Goal: Communication & Community: Ask a question

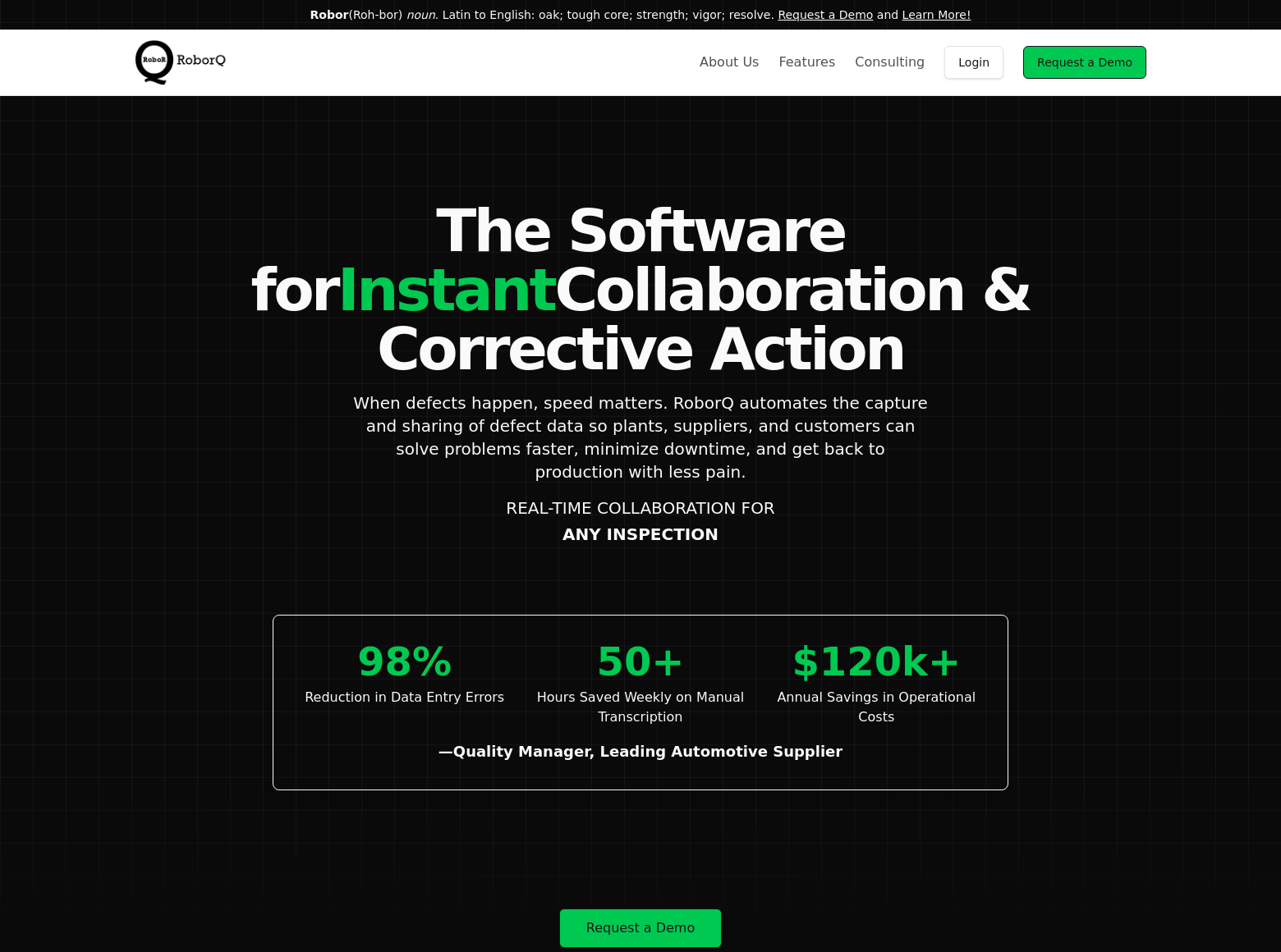
scroll to position [3576, 0]
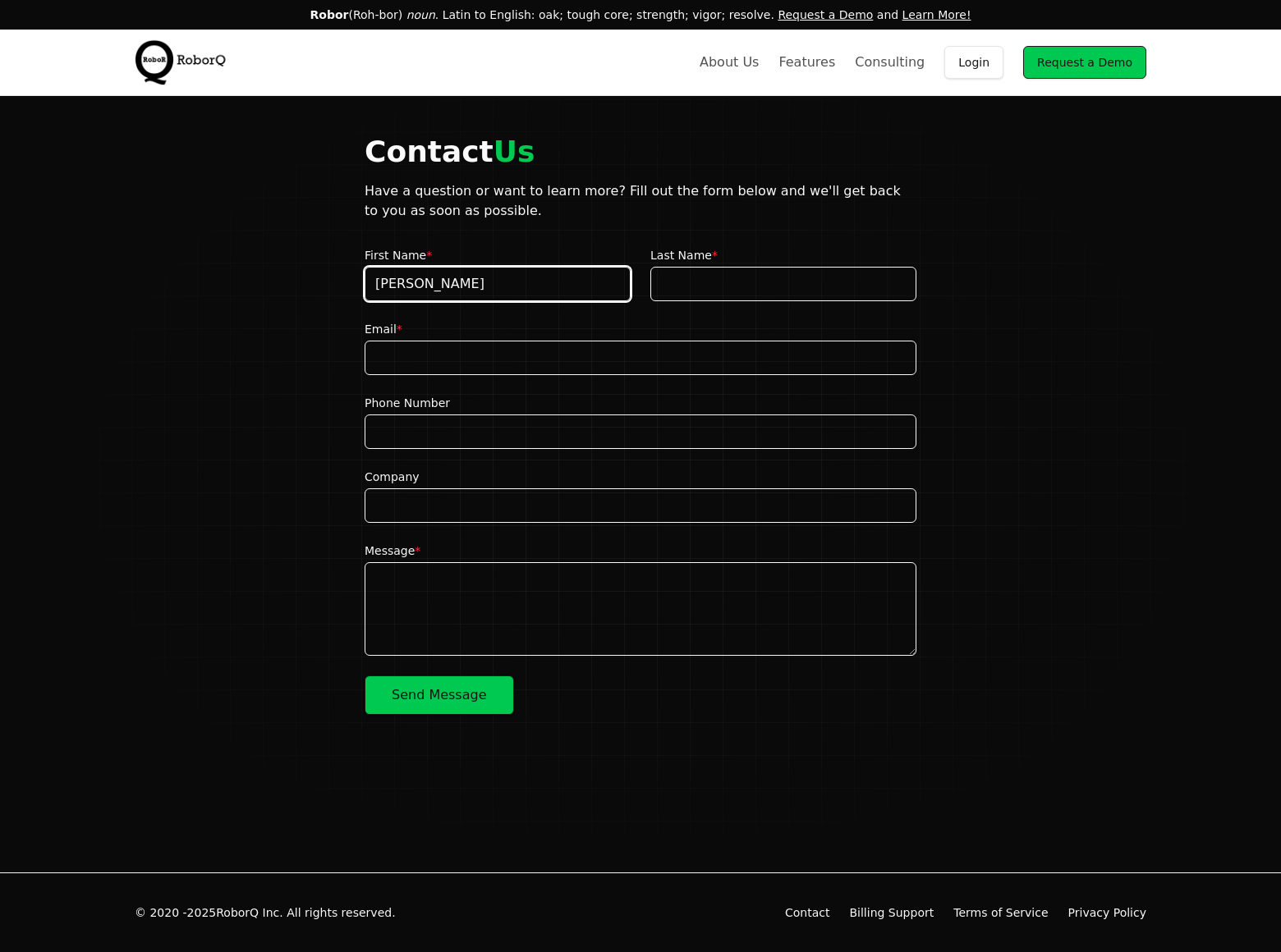
type input "[PERSON_NAME]"
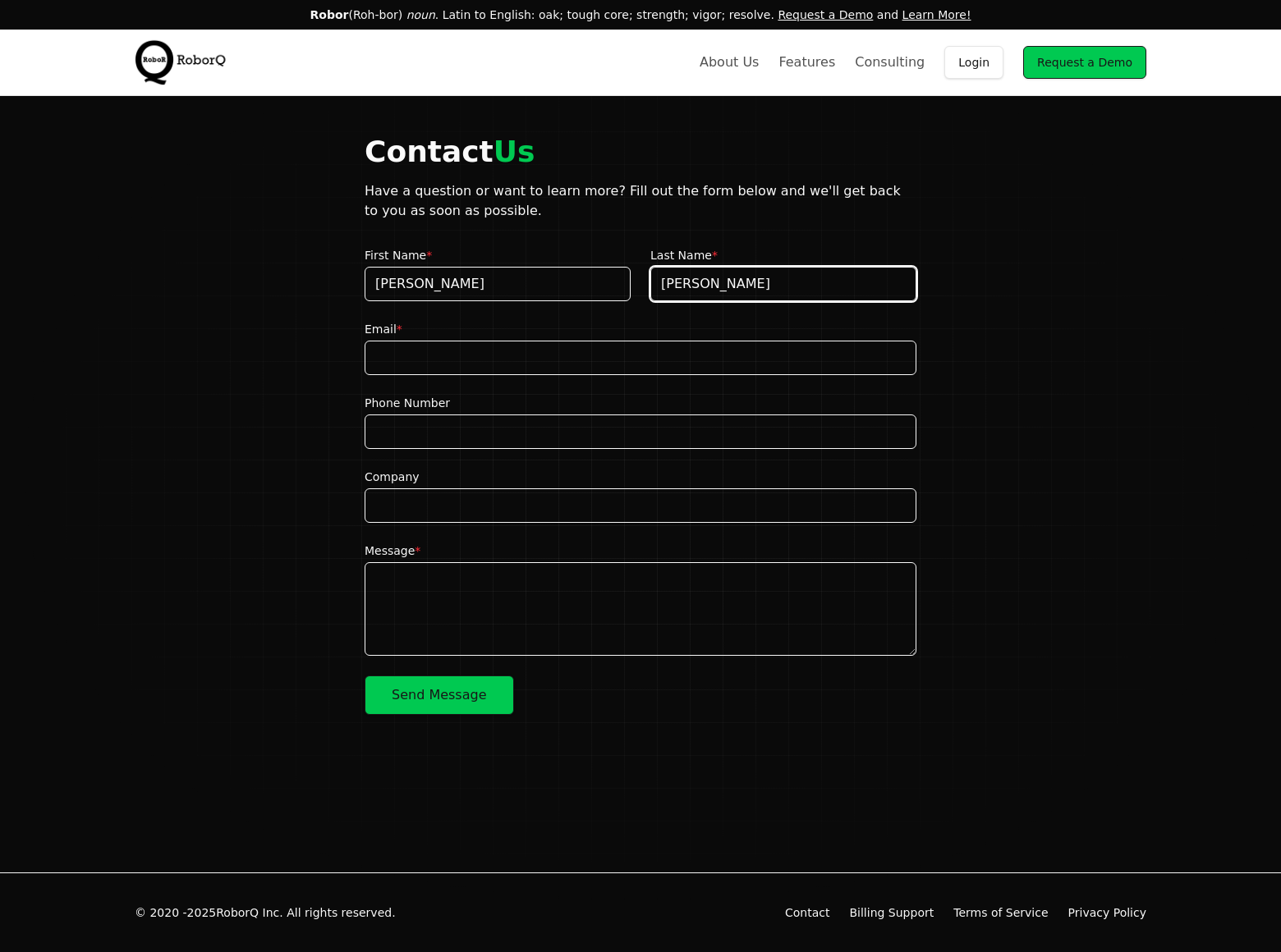
type input "[PERSON_NAME]"
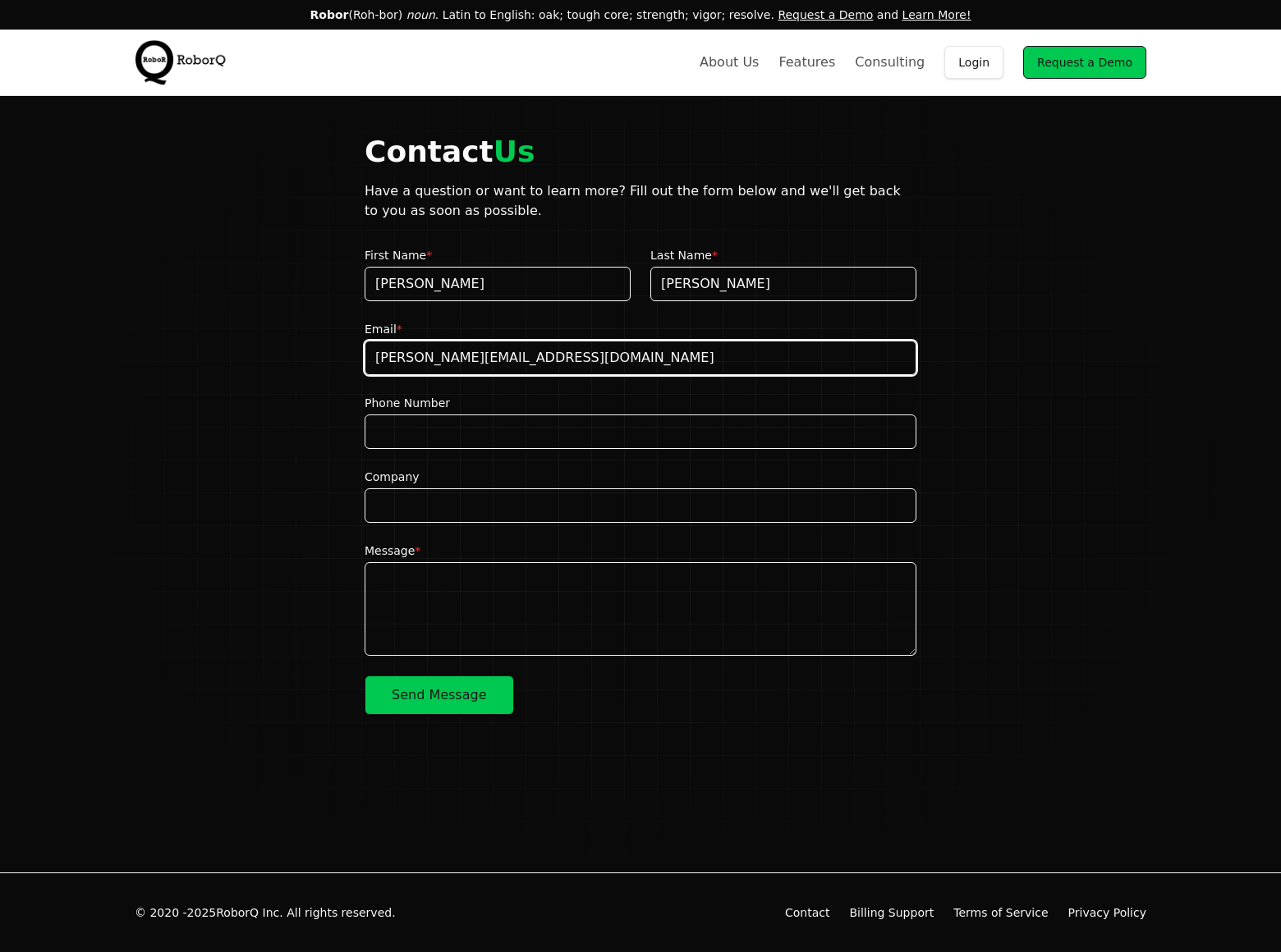
type input "[PERSON_NAME][EMAIL_ADDRESS][DOMAIN_NAME]"
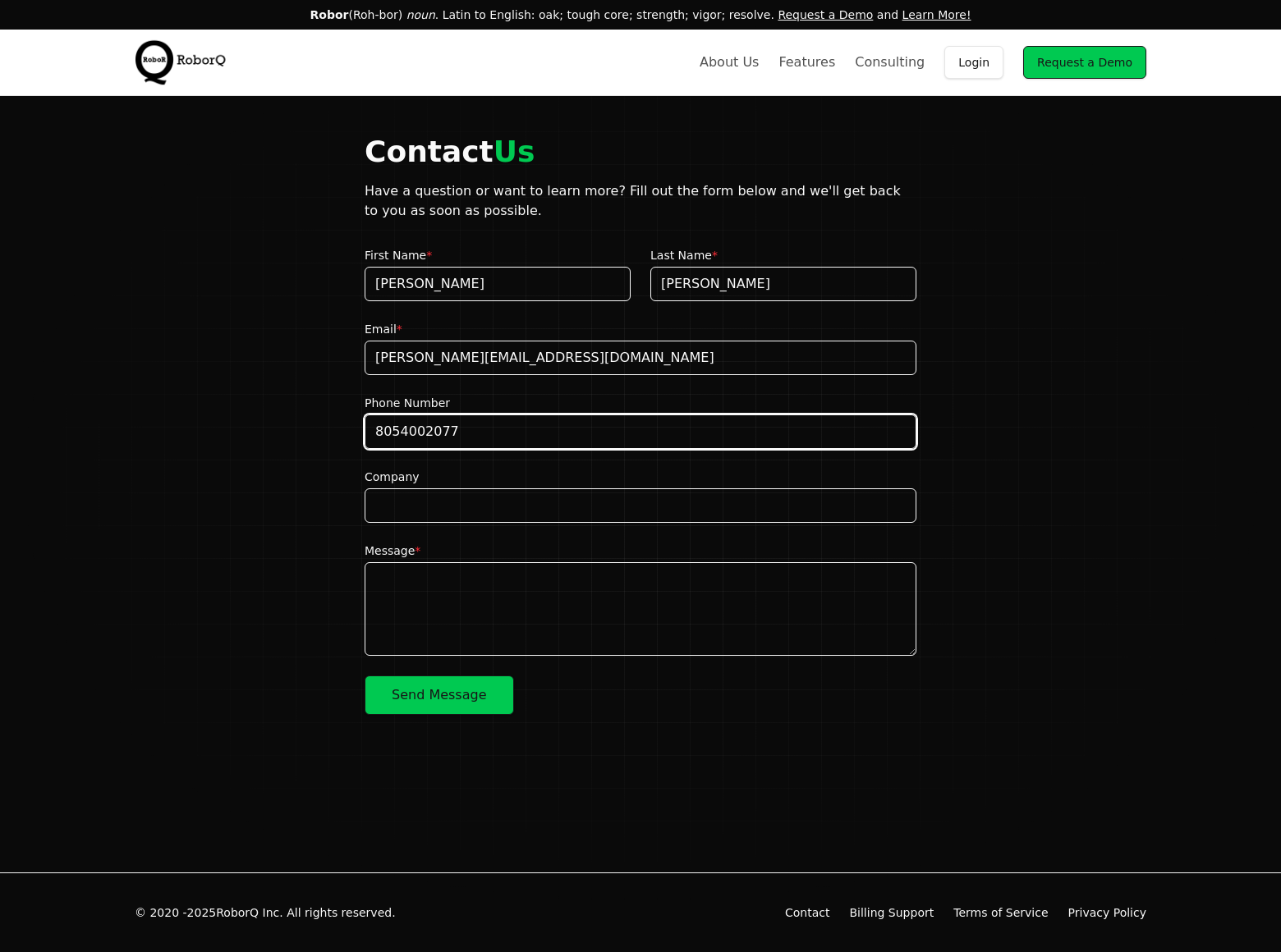
type input "8054002077"
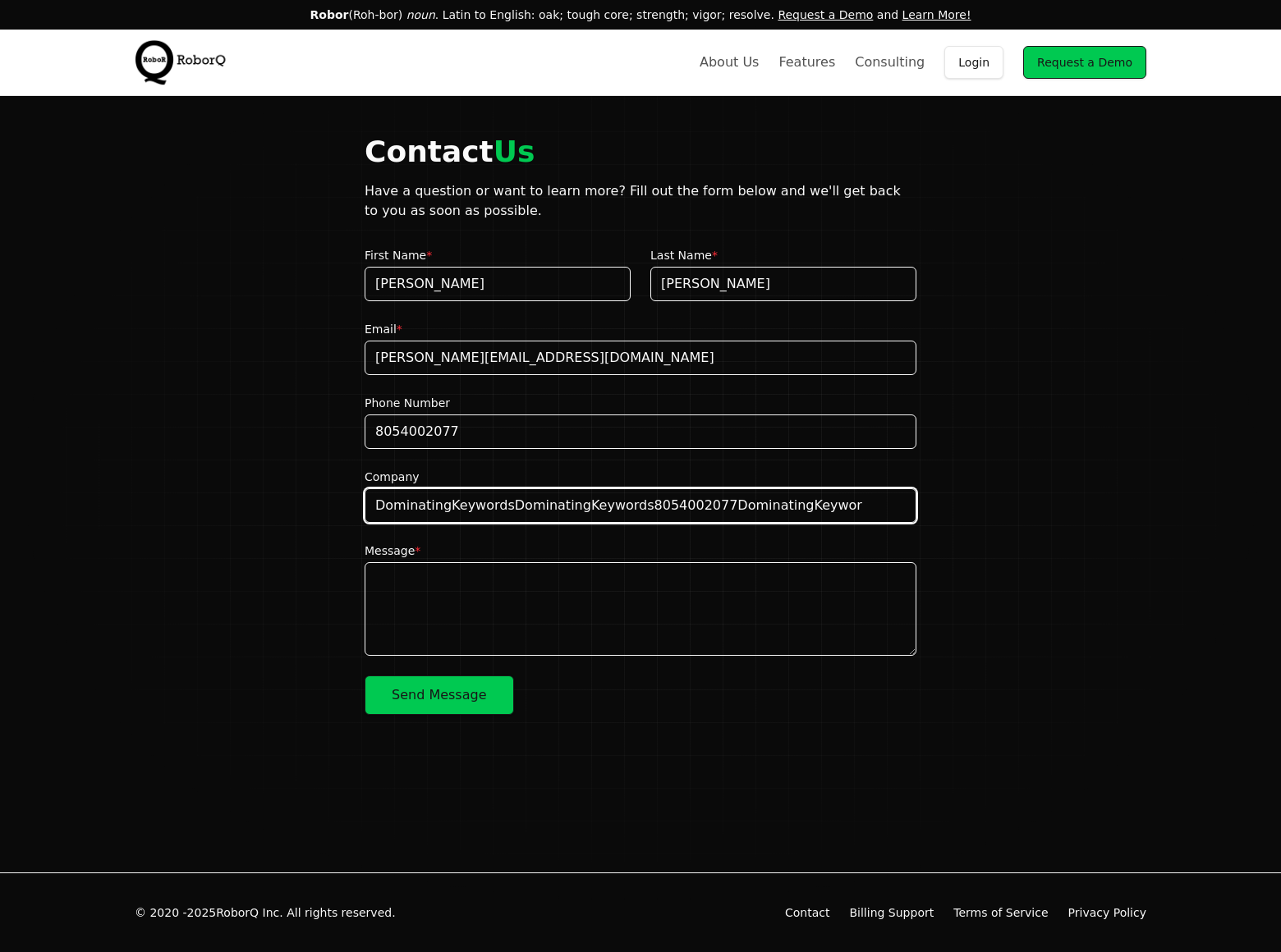
scroll to position [49, 0]
type input "[URL]"
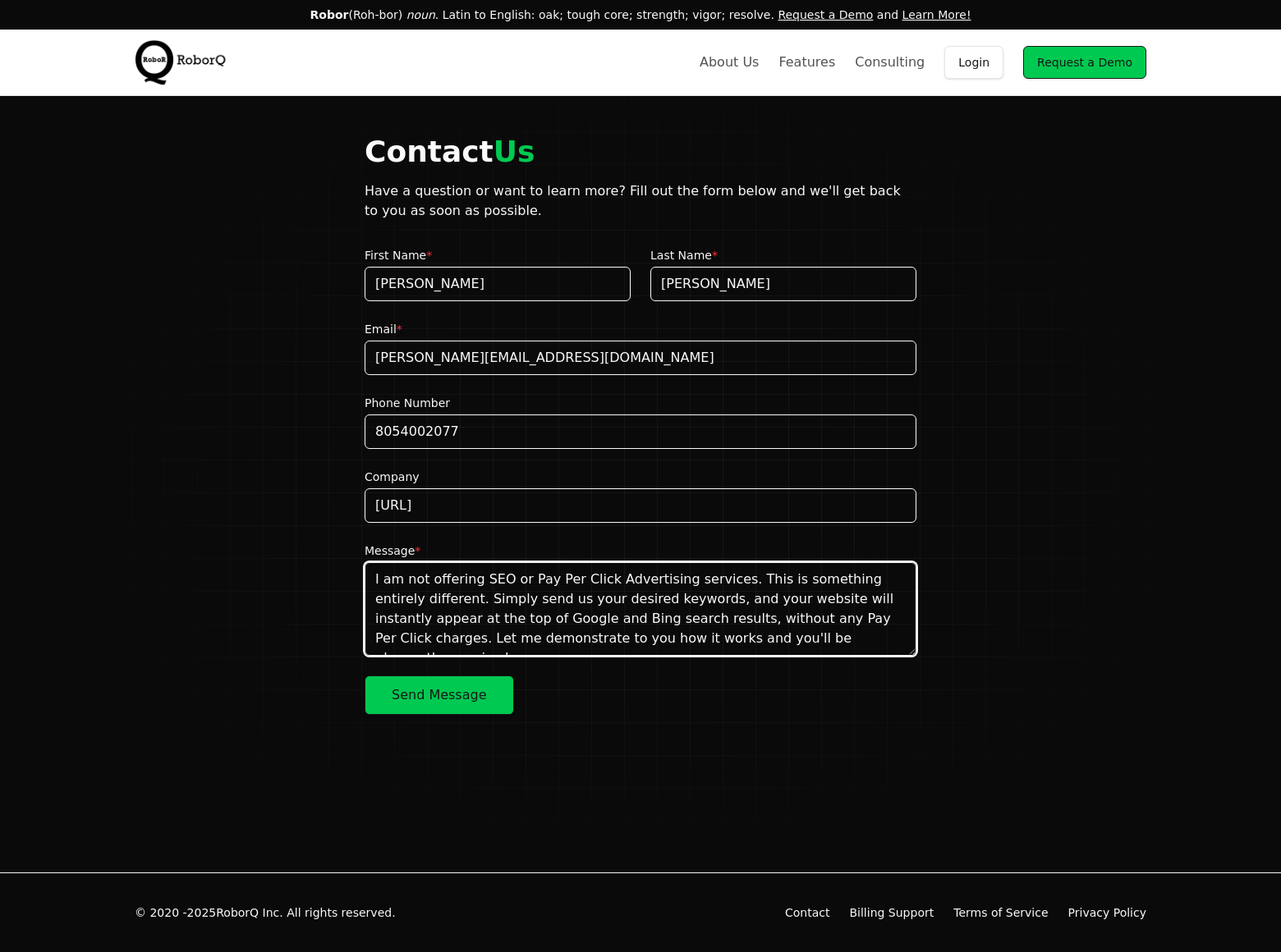
scroll to position [11, 0]
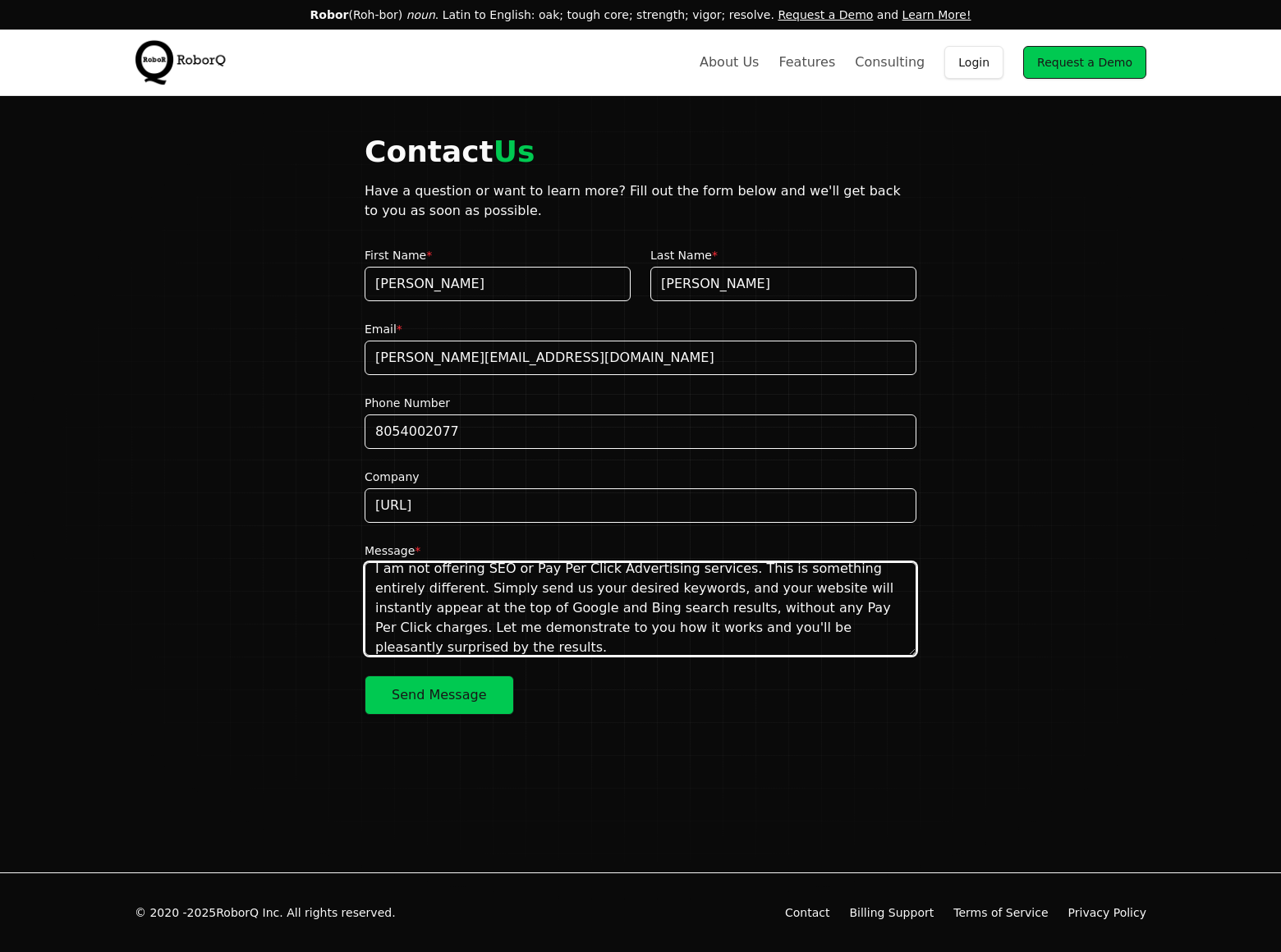
type textarea "I am not offering SEO or Pay Per Click Advertising services. This is something …"
click at [438, 695] on button "Send Message" at bounding box center [438, 695] width 149 height 40
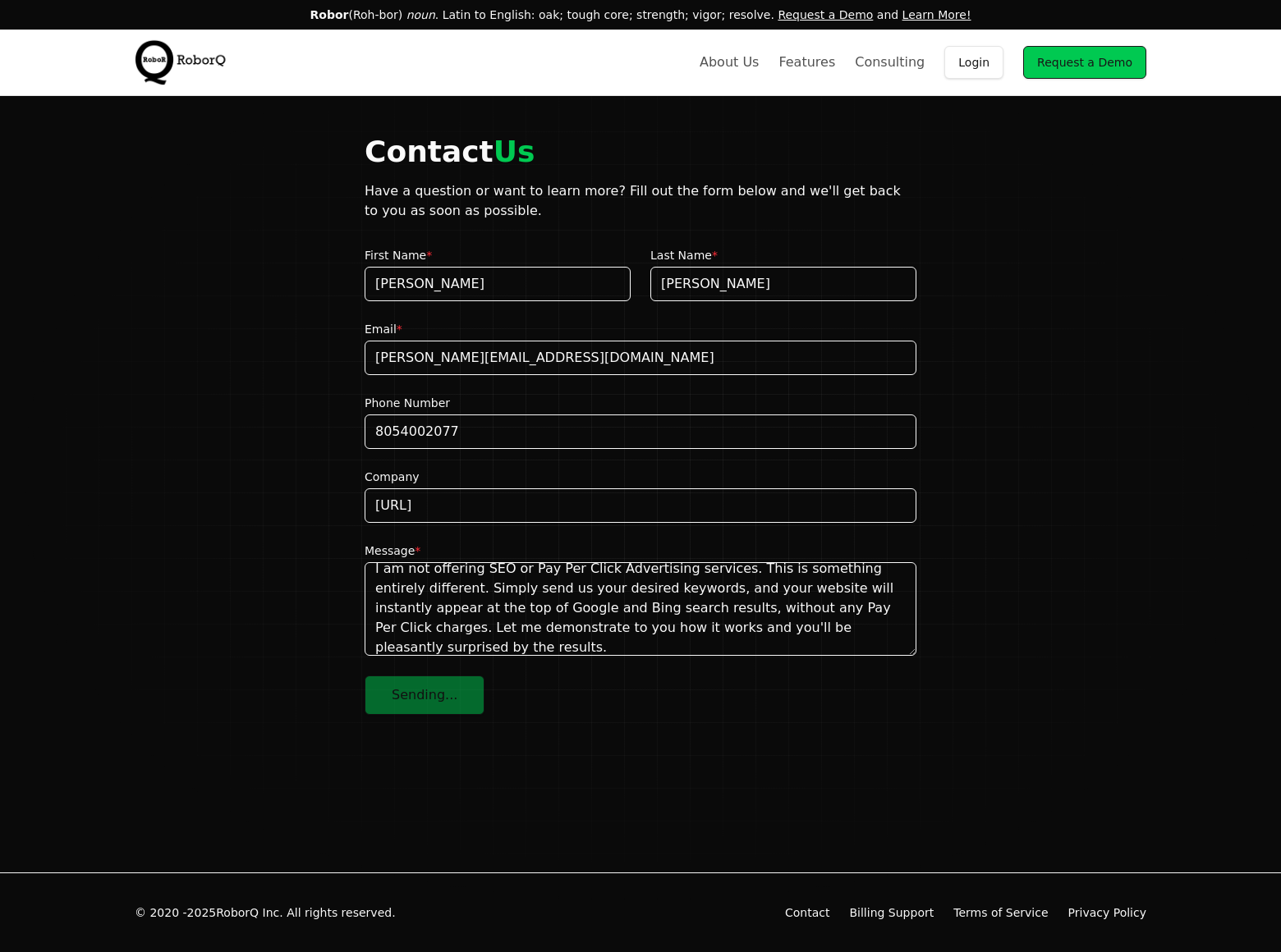
scroll to position [0, 0]
